Goal: Check status: Check status

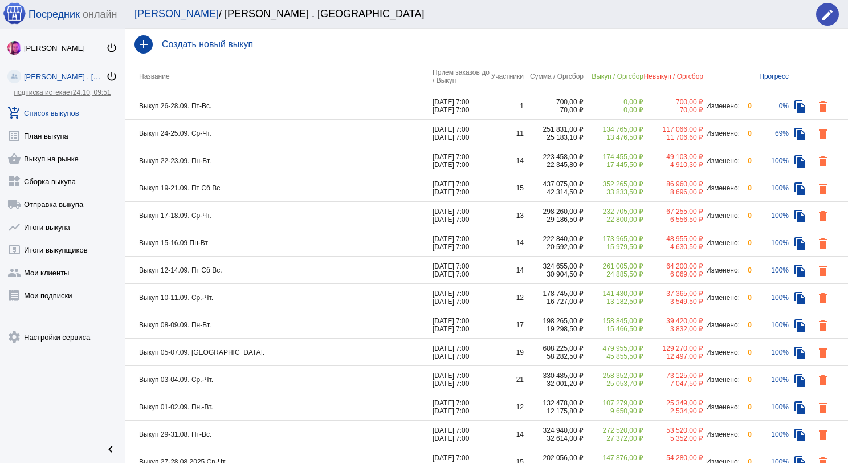
click at [232, 156] on td "Выкуп 22-23.09. Пн-Вт." at bounding box center [278, 160] width 307 height 27
click at [275, 185] on td "Выкуп 19-21.09. Пт Сб Вс" at bounding box center [278, 187] width 307 height 27
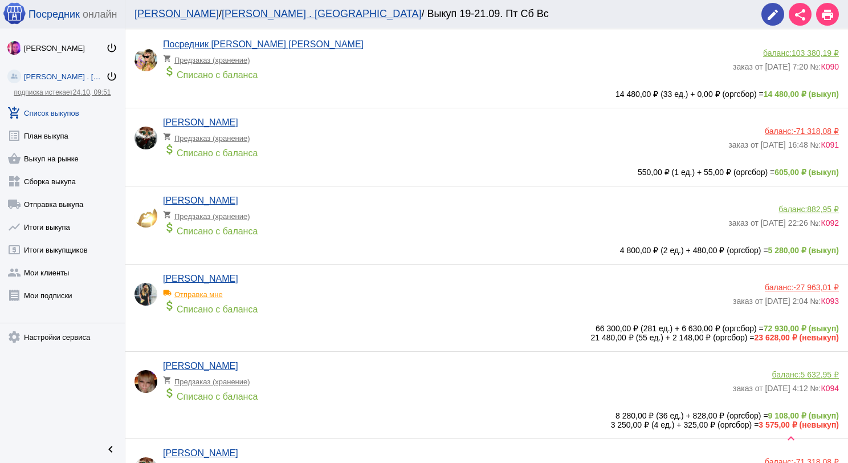
scroll to position [912, 0]
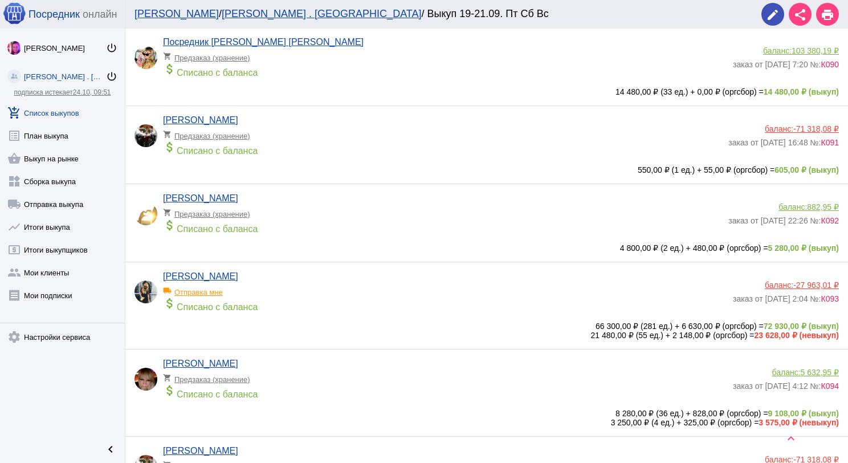
click at [381, 292] on app-delivery-type "local_shipping Отправка мне" at bounding box center [445, 289] width 564 height 15
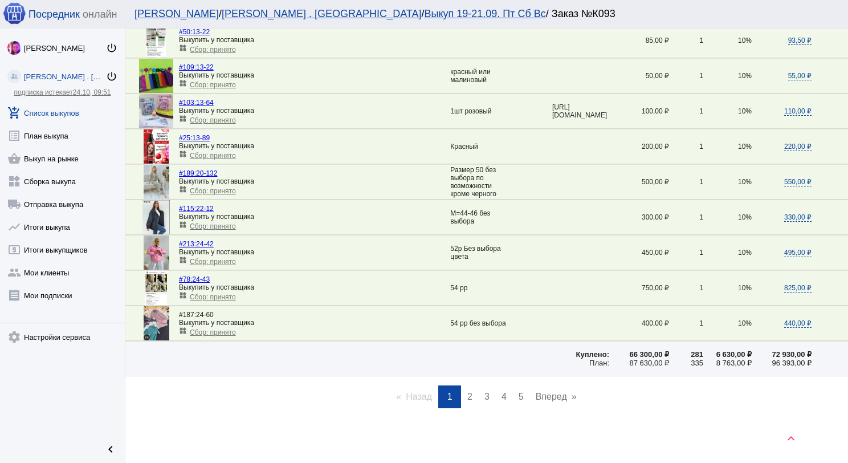
scroll to position [1646, 0]
click at [467, 396] on span "2" at bounding box center [469, 397] width 5 height 10
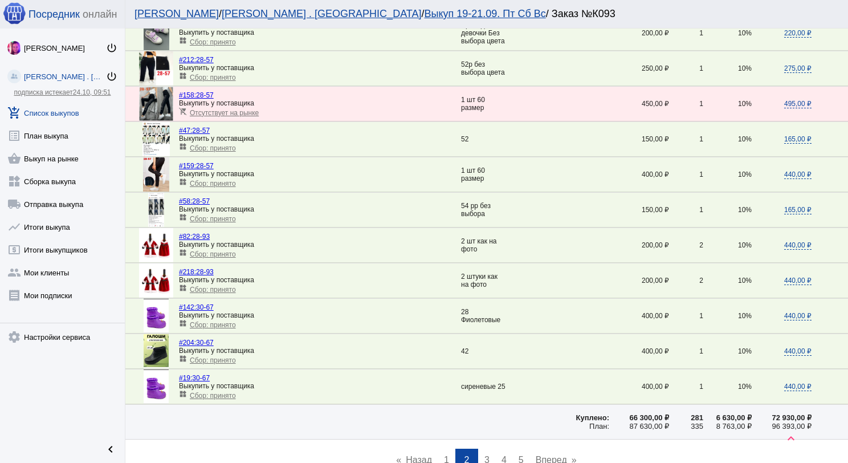
scroll to position [1539, 0]
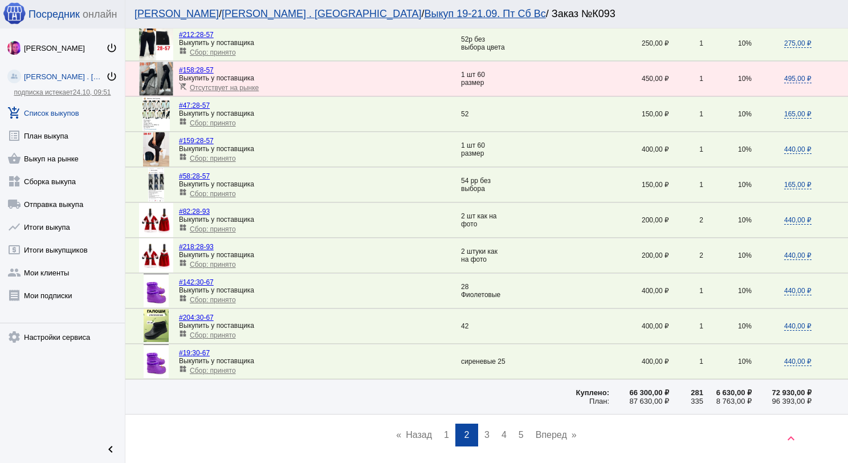
click at [485, 430] on span "3" at bounding box center [487, 435] width 5 height 10
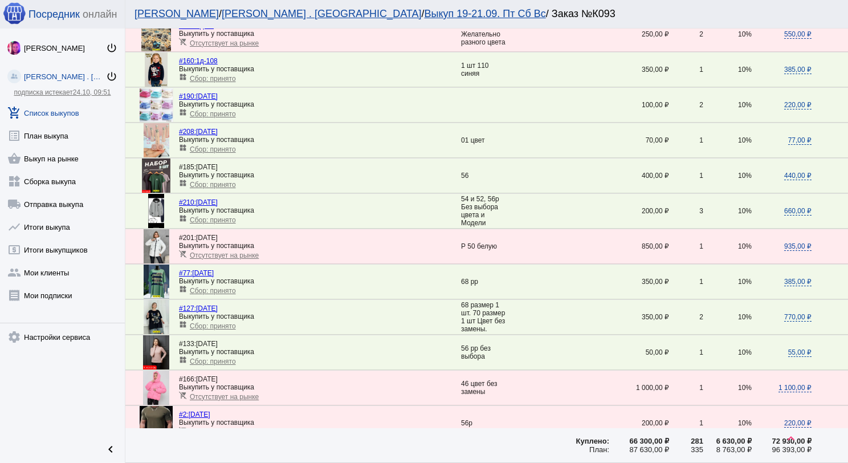
scroll to position [855, 0]
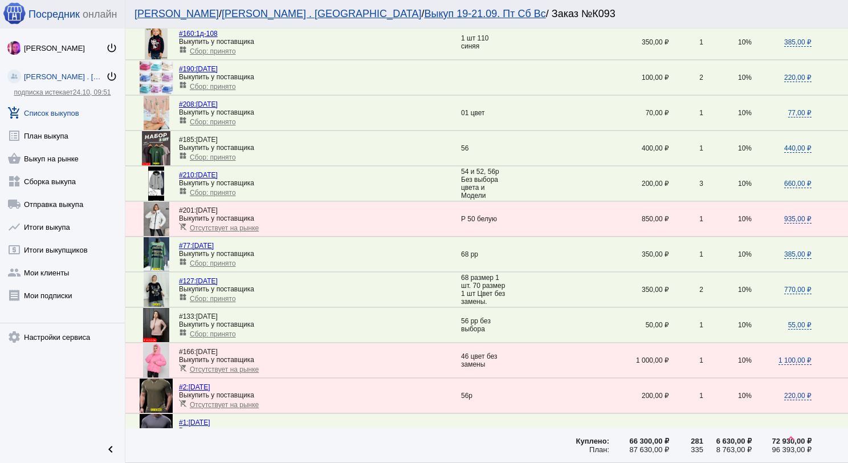
click at [230, 295] on span "Сбор: принято" at bounding box center [213, 299] width 46 height 8
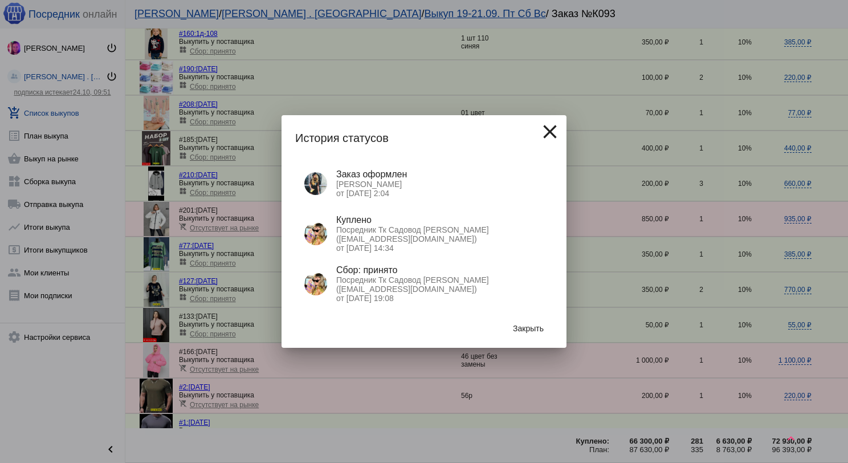
click at [540, 324] on span "Закрыть" at bounding box center [528, 328] width 31 height 9
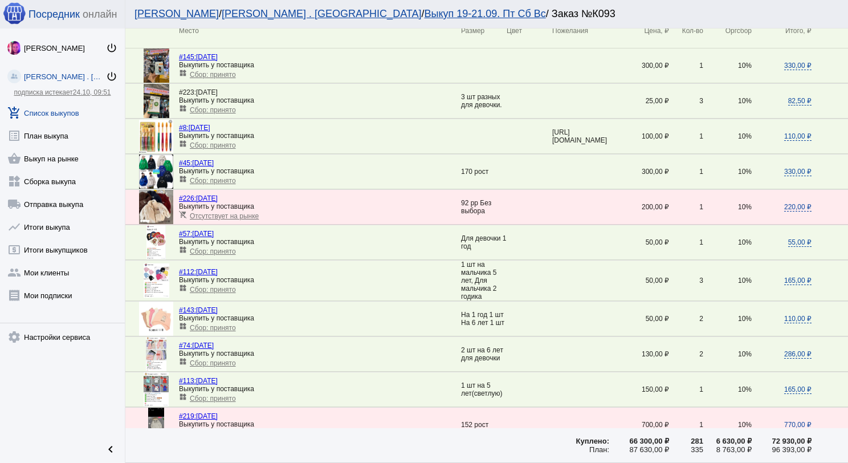
scroll to position [0, 0]
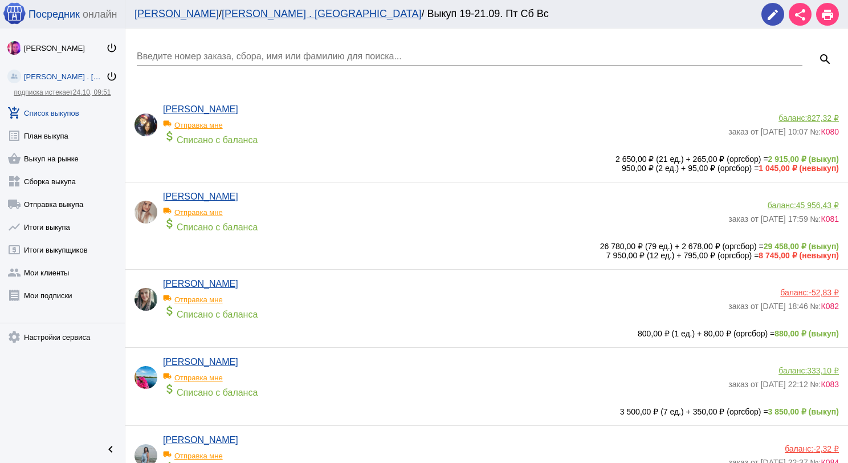
click at [62, 117] on link "add_shopping_cart Список выкупов" at bounding box center [62, 110] width 125 height 23
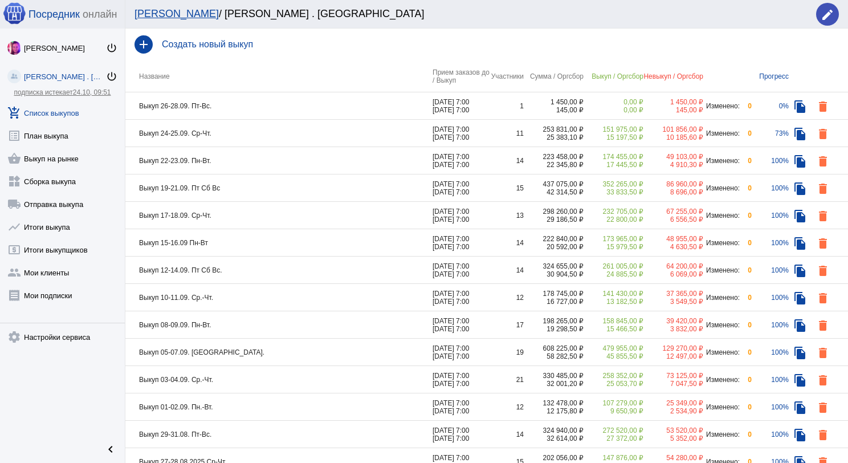
click at [279, 221] on td "Выкуп 17-18.09. Ср-Чт." at bounding box center [278, 215] width 307 height 27
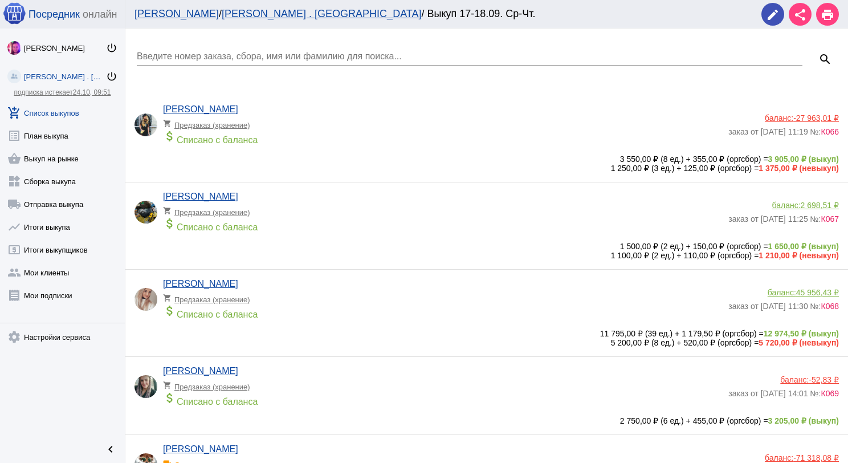
click at [36, 116] on link "add_shopping_cart Список выкупов" at bounding box center [62, 110] width 125 height 23
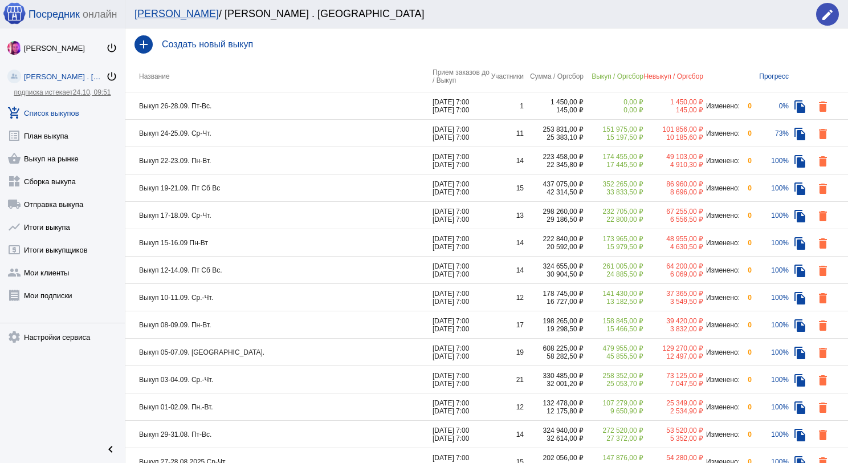
click at [242, 318] on td "Выкуп 08-09.09. Пн-Вт." at bounding box center [278, 324] width 307 height 27
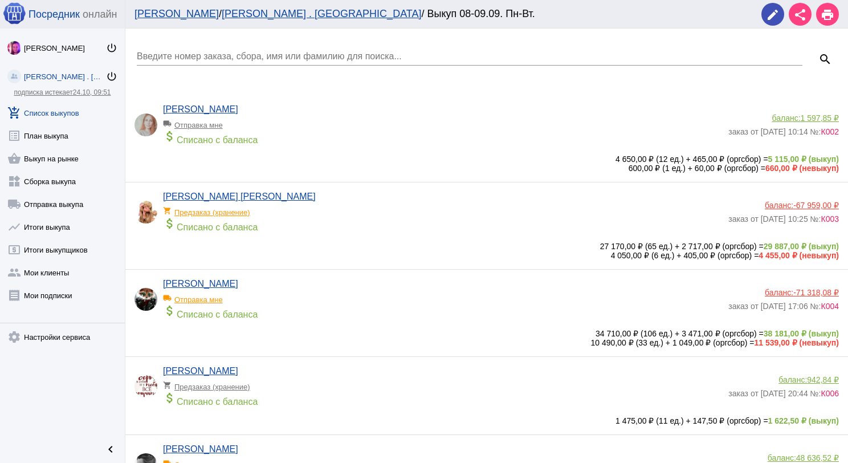
click at [54, 113] on link "add_shopping_cart Список выкупов" at bounding box center [62, 110] width 125 height 23
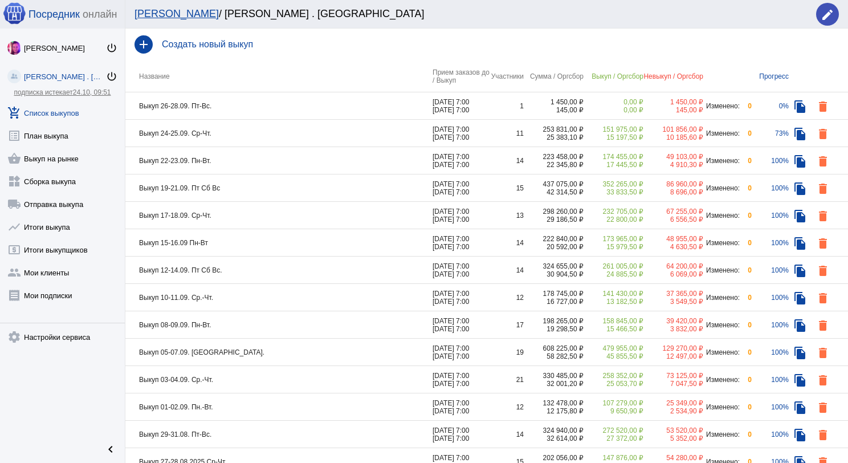
click at [250, 345] on td "Выкуп 05-07.09. [GEOGRAPHIC_DATA]." at bounding box center [278, 352] width 307 height 27
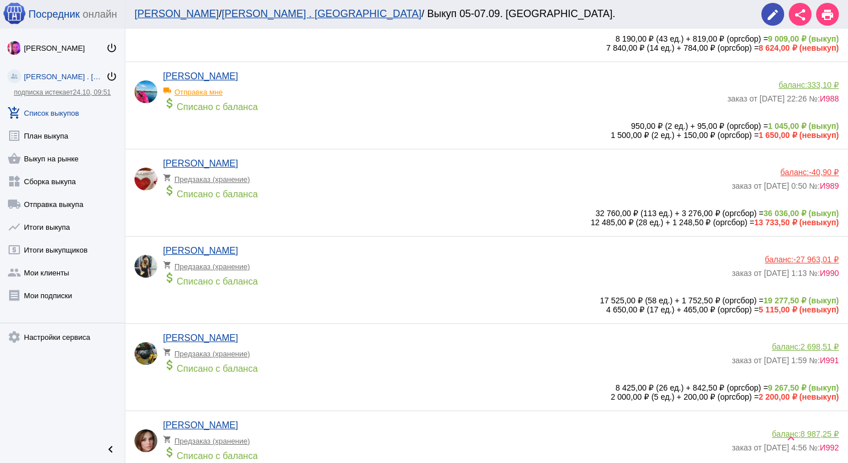
scroll to position [627, 0]
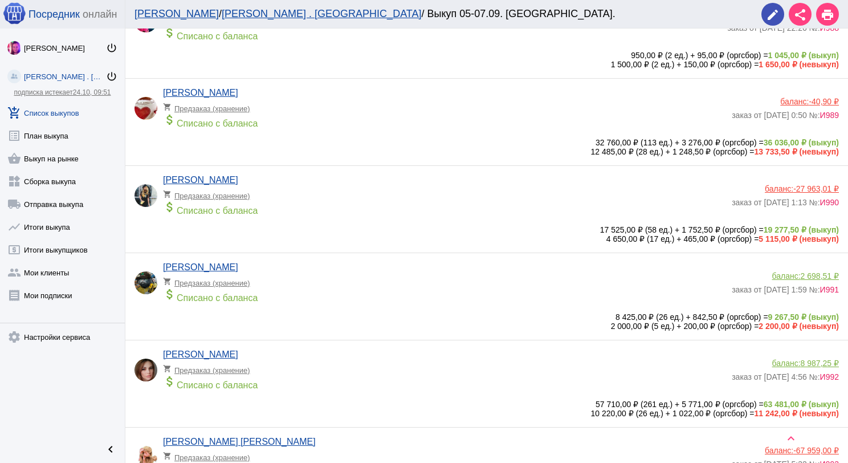
click at [315, 213] on div "attach_money Списано с баланса" at bounding box center [444, 208] width 563 height 16
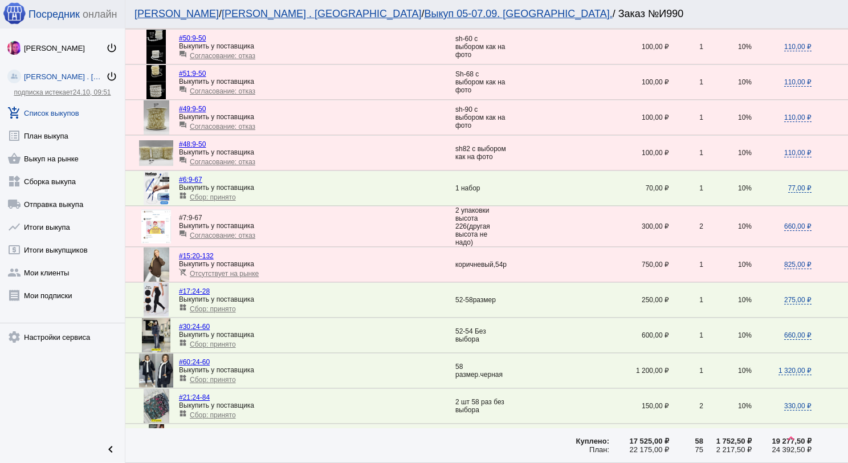
scroll to position [513, 0]
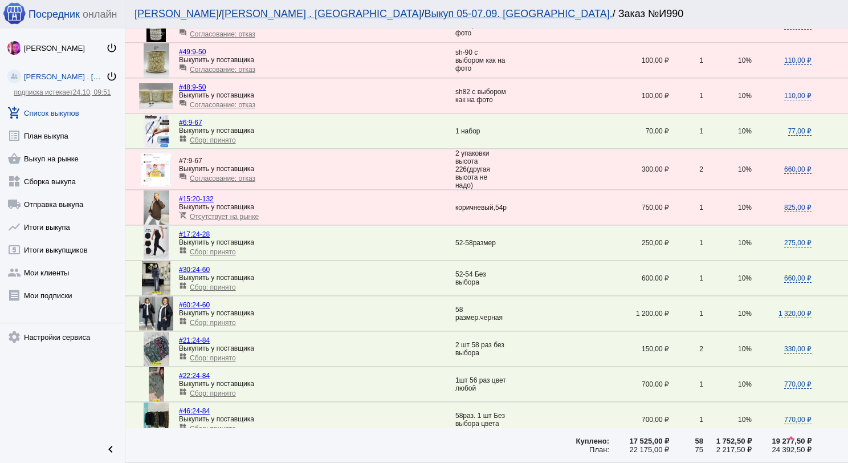
click at [222, 319] on span "Сбор: принято" at bounding box center [213, 323] width 46 height 8
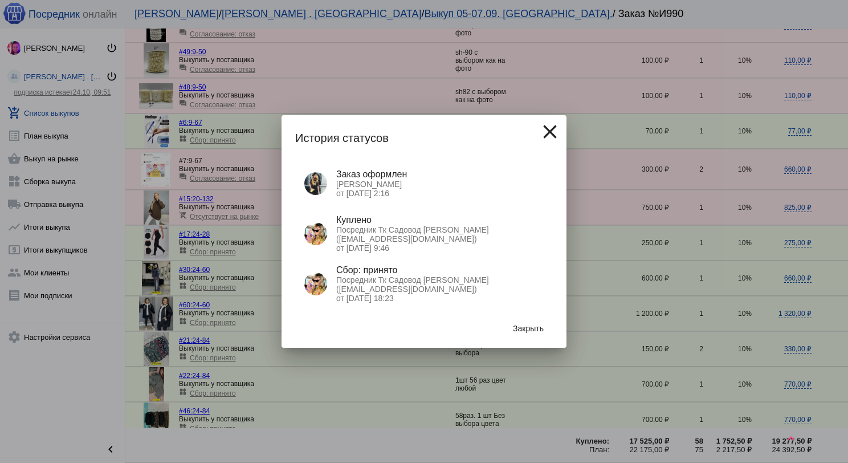
drag, startPoint x: 547, startPoint y: 133, endPoint x: 539, endPoint y: 124, distance: 12.5
click at [547, 133] on mat-icon "close" at bounding box center [550, 131] width 23 height 23
